Goal: Task Accomplishment & Management: Manage account settings

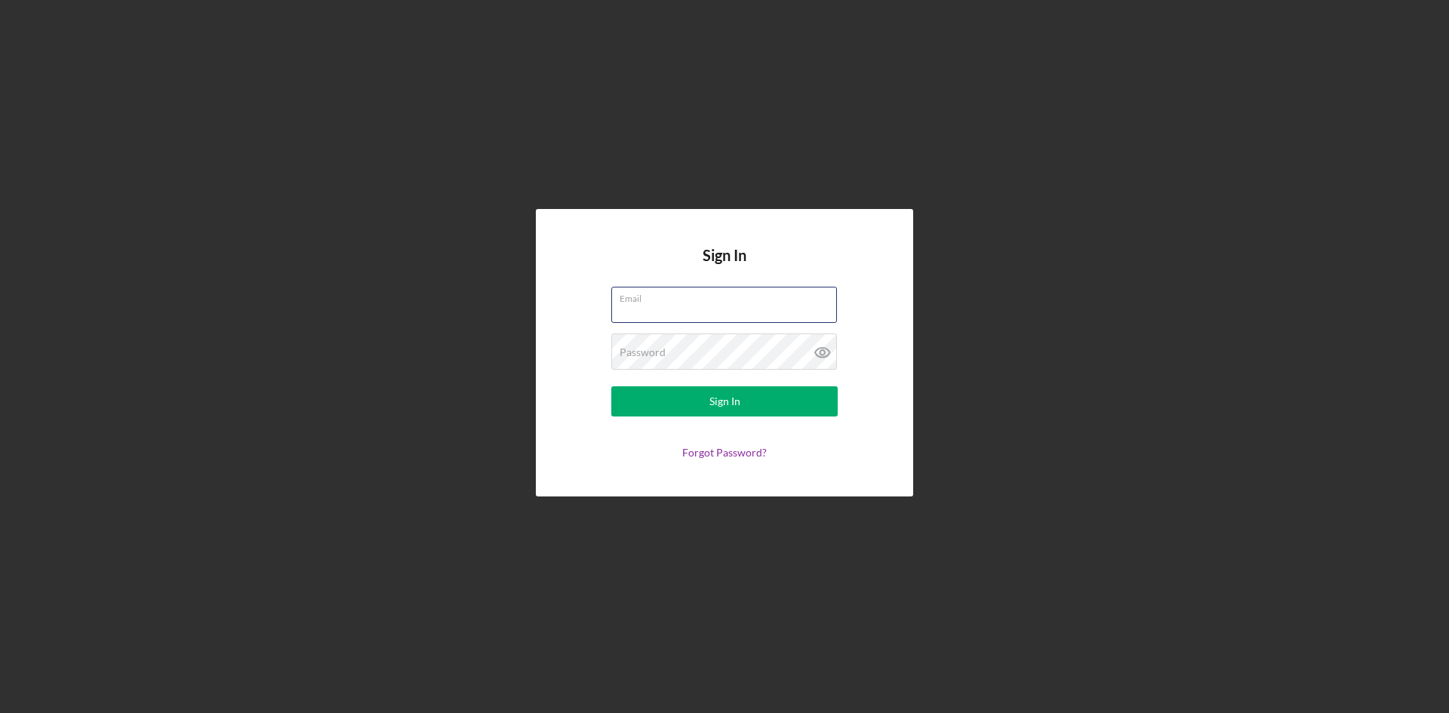
drag, startPoint x: 667, startPoint y: 297, endPoint x: 682, endPoint y: 282, distance: 21.4
click at [665, 297] on label "Email" at bounding box center [728, 296] width 217 height 17
click at [665, 297] on input "Email" at bounding box center [724, 305] width 226 height 36
click at [704, 309] on input "[PERSON_NAME]" at bounding box center [724, 305] width 226 height 36
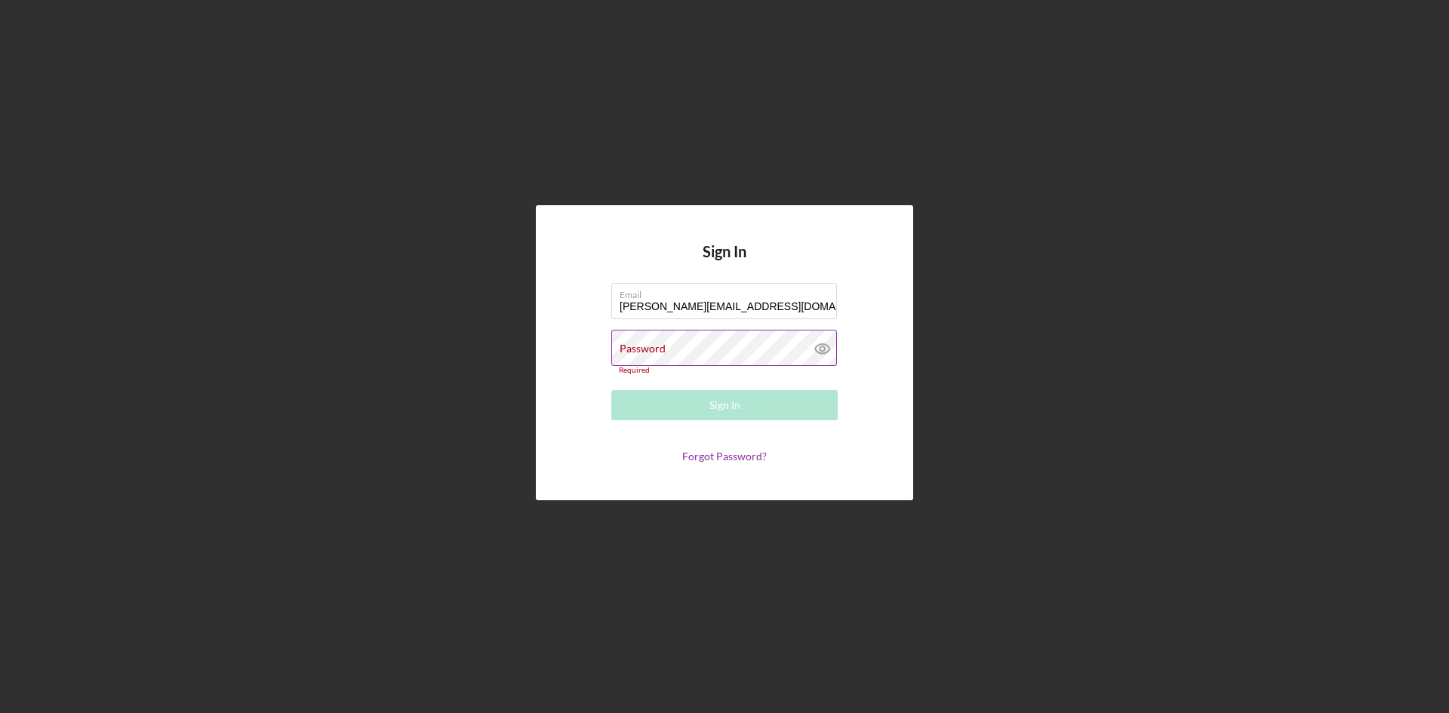
click at [634, 349] on label "Password" at bounding box center [643, 349] width 46 height 12
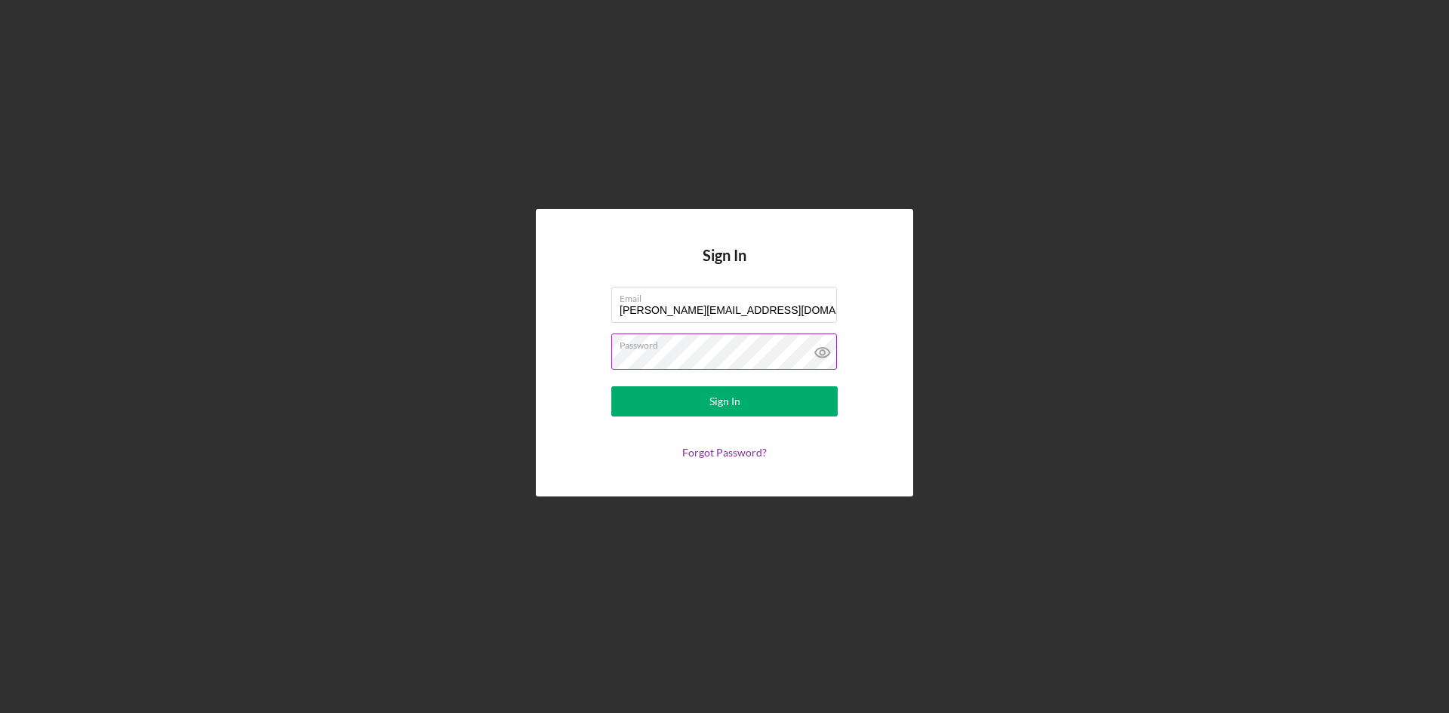
click at [830, 348] on icon at bounding box center [823, 353] width 38 height 38
click at [683, 350] on label "Password" at bounding box center [728, 342] width 217 height 17
click at [724, 395] on div "Sign In" at bounding box center [724, 401] width 31 height 30
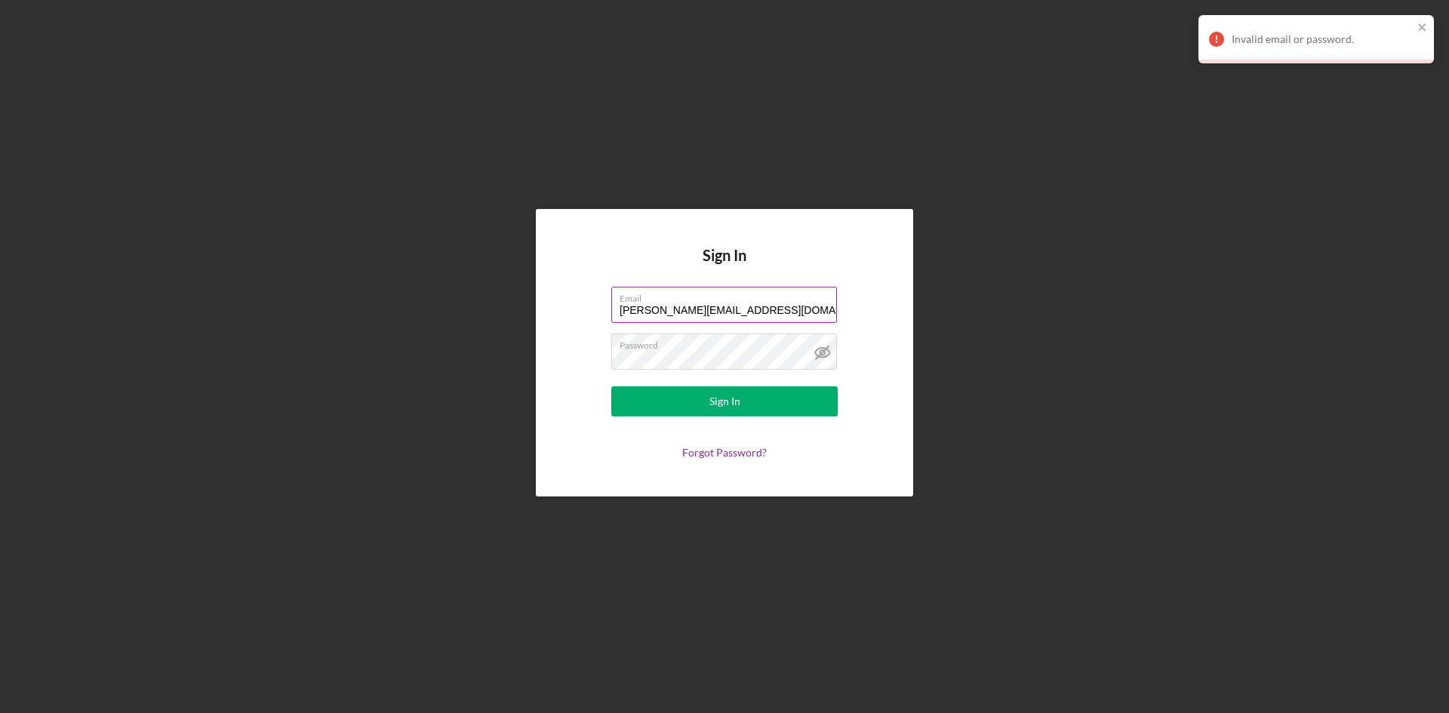
click at [706, 309] on input "[PERSON_NAME][EMAIL_ADDRESS][DOMAIN_NAME]" at bounding box center [724, 305] width 226 height 36
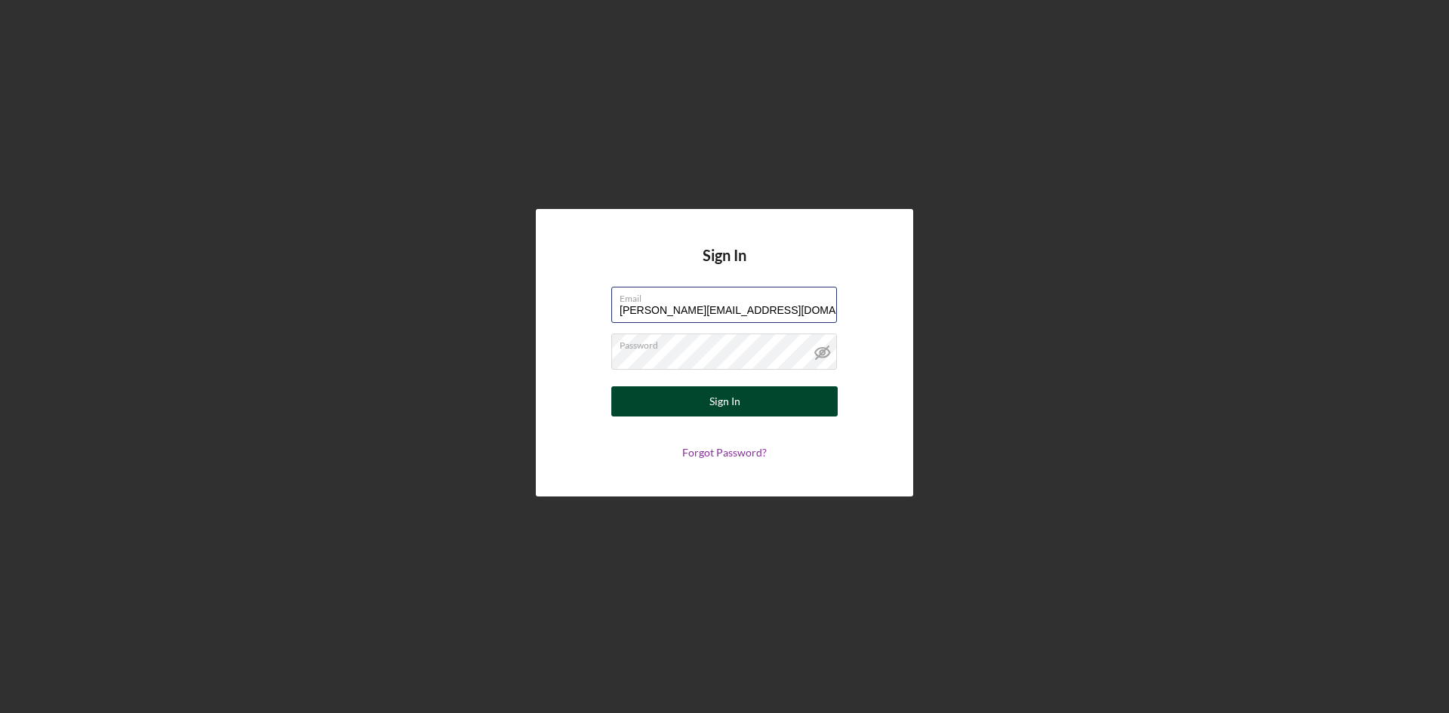
type input "[PERSON_NAME][EMAIL_ADDRESS][DOMAIN_NAME]"
click at [700, 394] on button "Sign In" at bounding box center [724, 401] width 226 height 30
click at [723, 392] on div "Sign In" at bounding box center [724, 401] width 31 height 30
